Goal: Information Seeking & Learning: Find specific fact

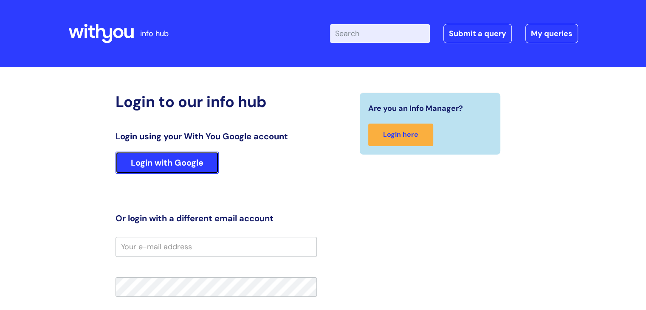
click at [191, 169] on link "Login with Google" at bounding box center [167, 163] width 103 height 22
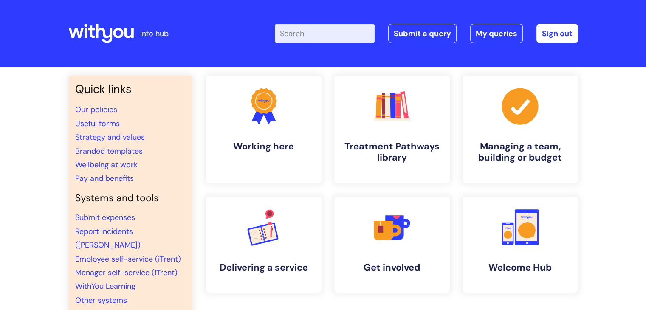
click at [302, 34] on input "Enter your search term here..." at bounding box center [325, 33] width 100 height 19
type input "[PERSON_NAME]"
click button "Search" at bounding box center [0, 0] width 0 height 0
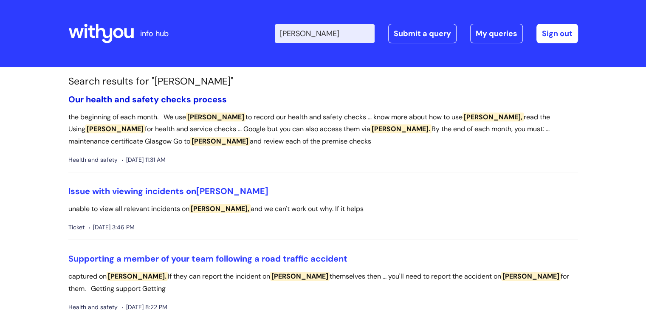
click at [120, 103] on link "Our health and safety checks process" at bounding box center [147, 99] width 158 height 11
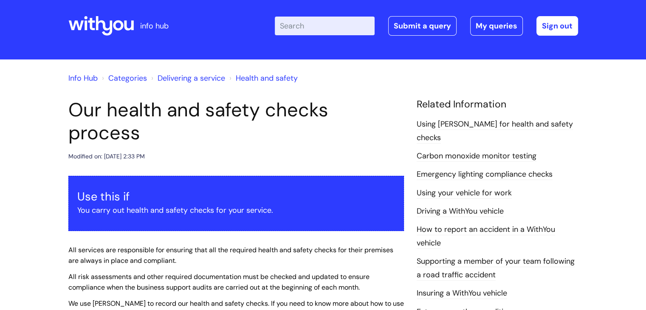
scroll to position [127, 0]
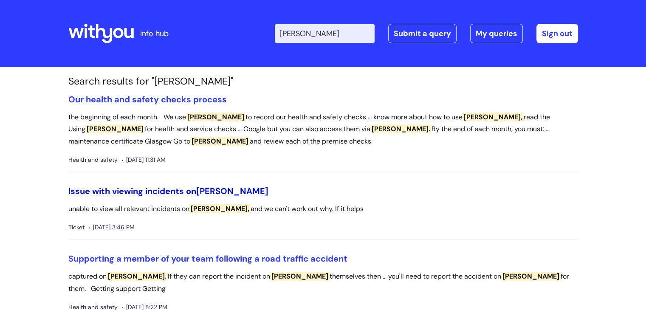
click at [186, 191] on link "Issue with viewing incidents on [PERSON_NAME]" at bounding box center [168, 191] width 200 height 11
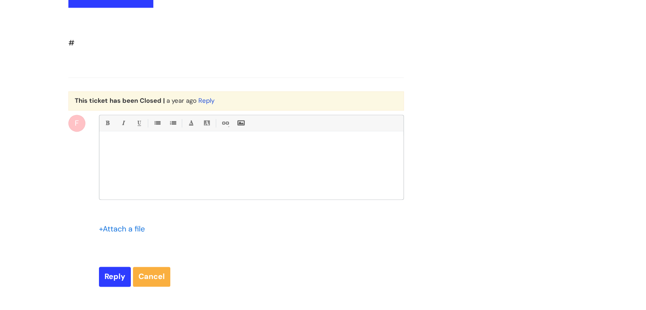
scroll to position [1248, 0]
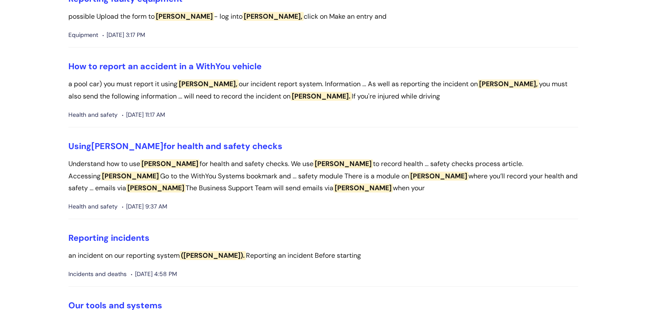
scroll to position [42, 0]
